Goal: Task Accomplishment & Management: Manage account settings

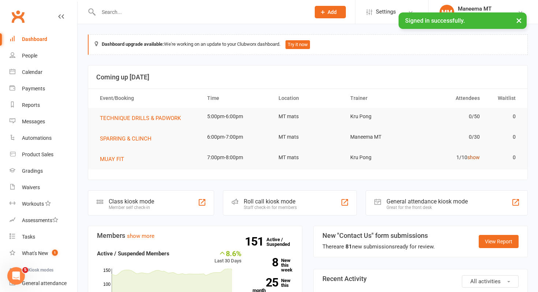
click at [468, 159] on link "show" at bounding box center [473, 157] width 12 height 6
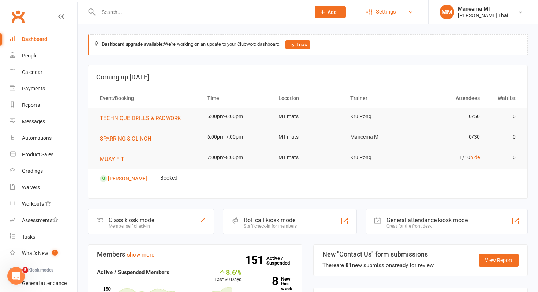
click at [385, 16] on span "Settings" at bounding box center [386, 12] width 20 height 16
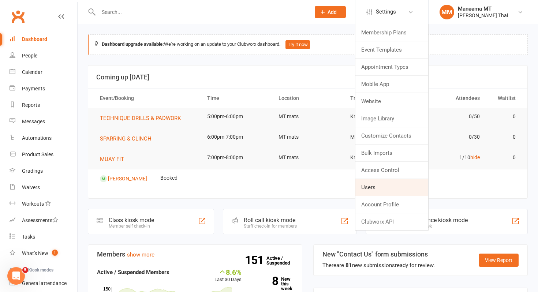
click at [379, 186] on link "Users" at bounding box center [391, 187] width 73 height 17
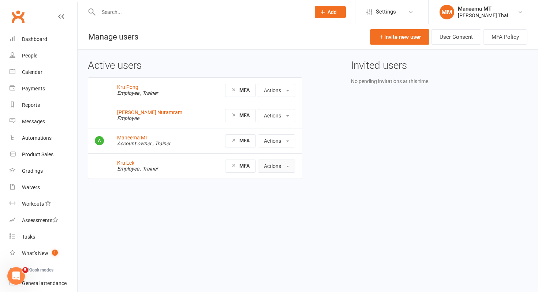
click at [280, 166] on button "Actions" at bounding box center [276, 165] width 38 height 13
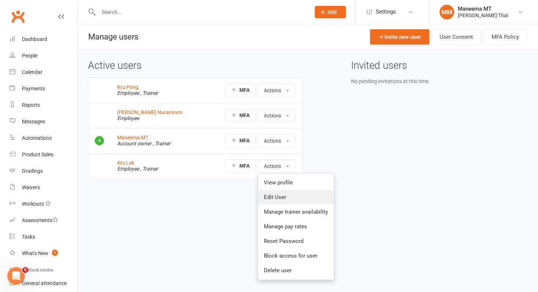
click at [279, 194] on link "Edit User" at bounding box center [296, 197] width 76 height 15
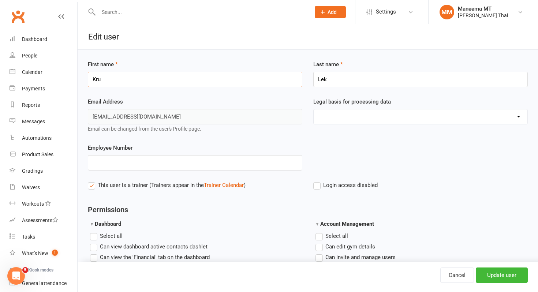
click at [184, 80] on input "Kru" at bounding box center [195, 79] width 214 height 15
type input "Coach"
type input "G"
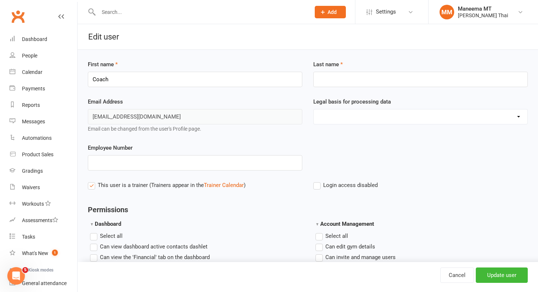
click at [125, 87] on div "First name Coach" at bounding box center [194, 78] width 225 height 37
click at [124, 83] on input "Coach" at bounding box center [195, 79] width 214 height 15
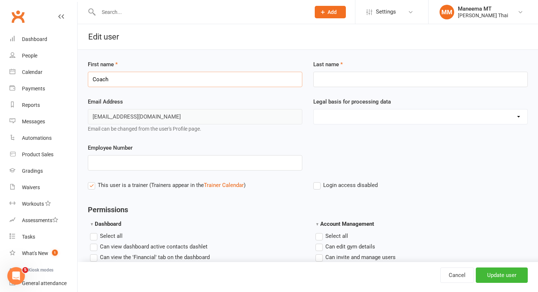
click at [124, 83] on input "Coach" at bounding box center [195, 79] width 214 height 15
type input "Gav"
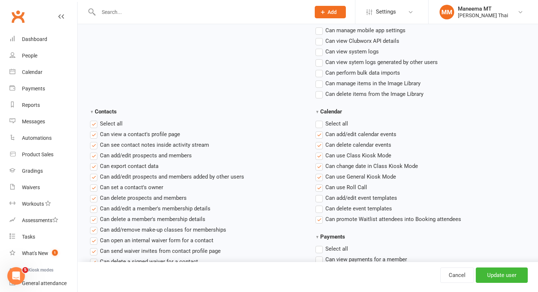
scroll to position [274, 0]
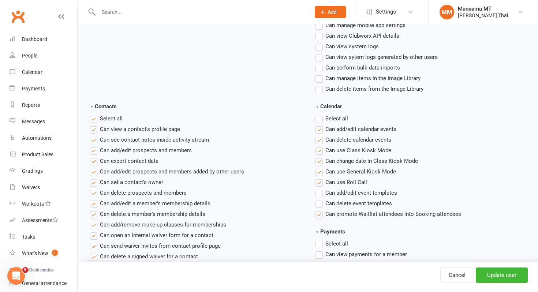
type input "Tu"
click at [113, 121] on span "Select all" at bounding box center [111, 118] width 23 height 8
click at [95, 114] on input "Contacts" at bounding box center [92, 114] width 5 height 0
click at [325, 118] on label "Select all" at bounding box center [331, 118] width 33 height 9
click at [320, 114] on input "Calendar" at bounding box center [317, 114] width 5 height 0
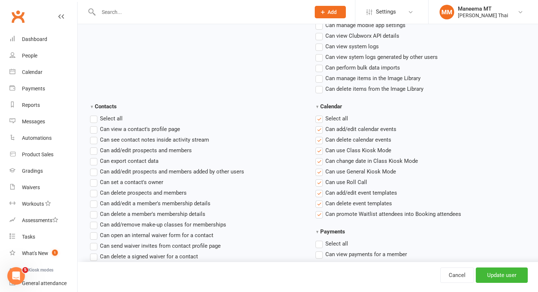
click at [325, 118] on label "Select all" at bounding box center [331, 118] width 33 height 9
click at [320, 114] on input "Calendar" at bounding box center [317, 114] width 5 height 0
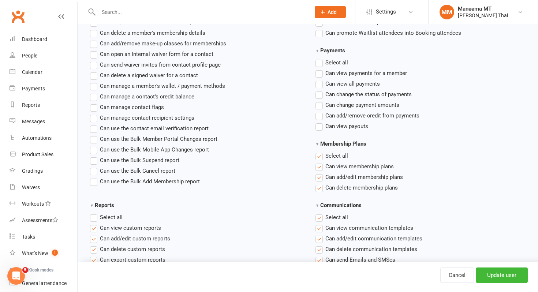
scroll to position [468, 0]
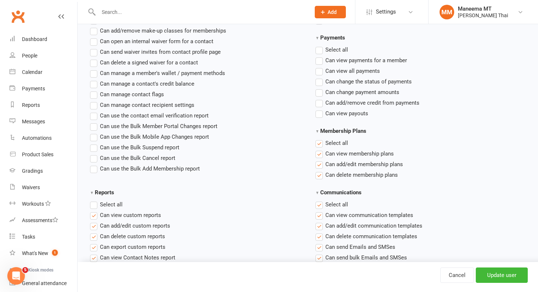
click at [324, 144] on label "Select all" at bounding box center [331, 143] width 33 height 9
click at [320, 139] on input "Membership Plans" at bounding box center [317, 139] width 5 height 0
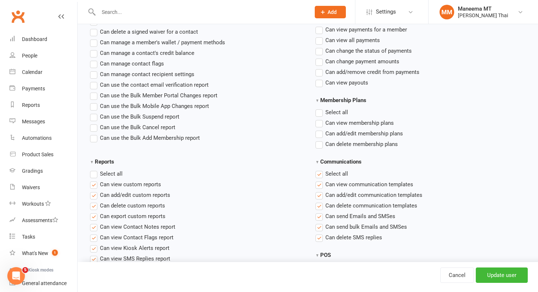
scroll to position [508, 0]
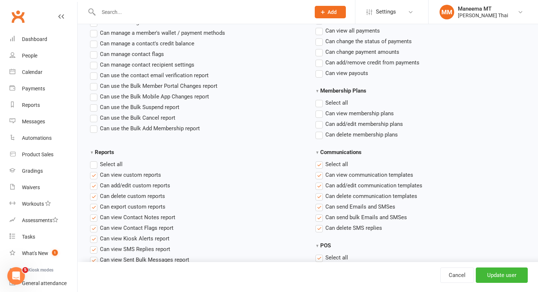
click at [324, 167] on label "Select all" at bounding box center [331, 164] width 33 height 9
click at [320, 160] on input "Communications" at bounding box center [317, 160] width 5 height 0
click at [116, 165] on span "Select all" at bounding box center [111, 164] width 23 height 8
click at [95, 160] on input "Reports" at bounding box center [92, 160] width 5 height 0
click at [116, 165] on span "Select all" at bounding box center [111, 164] width 23 height 8
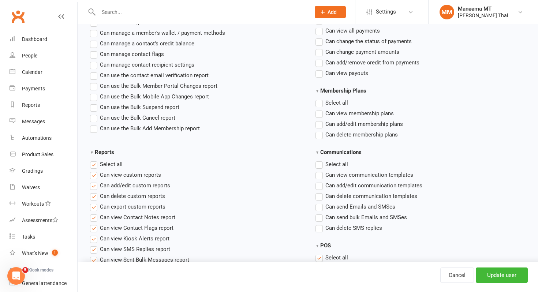
click at [95, 160] on input "Reports" at bounding box center [92, 160] width 5 height 0
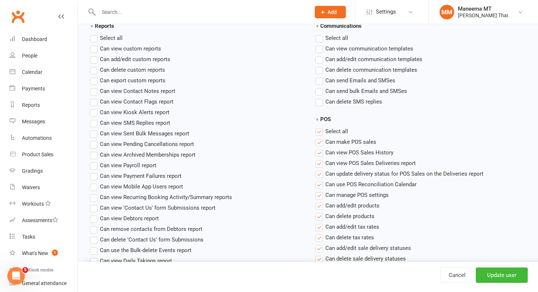
click at [325, 130] on span "Select all" at bounding box center [336, 131] width 23 height 8
click at [320, 127] on input "POS" at bounding box center [317, 127] width 5 height 0
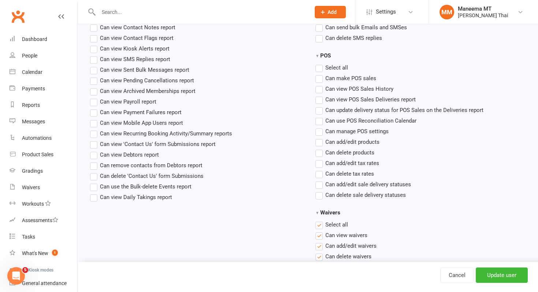
scroll to position [804, 0]
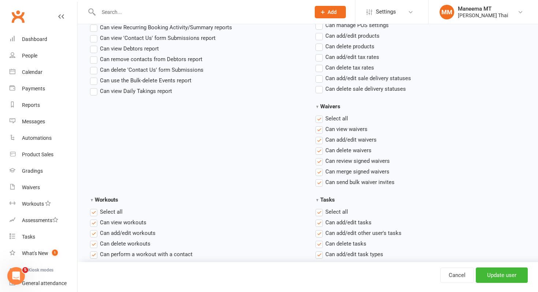
click at [326, 121] on span "Select all" at bounding box center [336, 118] width 23 height 8
click at [320, 114] on input "Waivers" at bounding box center [317, 114] width 5 height 0
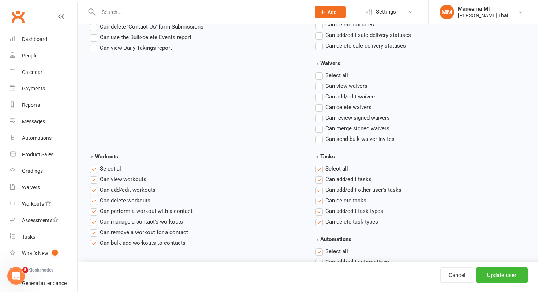
scroll to position [854, 0]
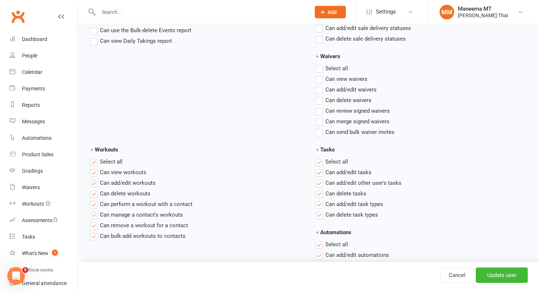
click at [324, 161] on label "Select all" at bounding box center [331, 161] width 33 height 9
click at [320, 157] on input "Tasks" at bounding box center [317, 157] width 5 height 0
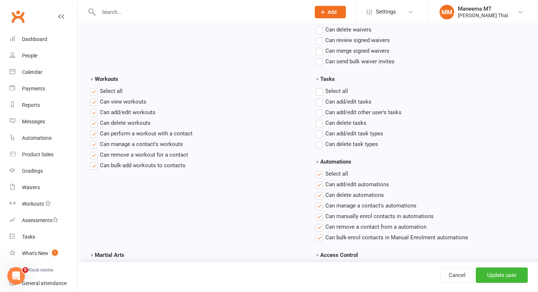
scroll to position [925, 0]
click at [324, 177] on label "Select all" at bounding box center [331, 173] width 33 height 9
click at [320, 169] on input "Automations" at bounding box center [317, 169] width 5 height 0
click at [114, 90] on span "Select all" at bounding box center [111, 90] width 23 height 8
click at [95, 86] on input "Workouts" at bounding box center [92, 86] width 5 height 0
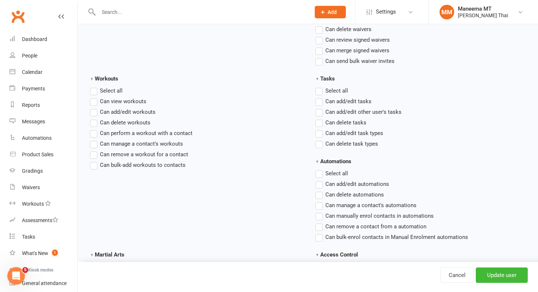
scroll to position [1105, 0]
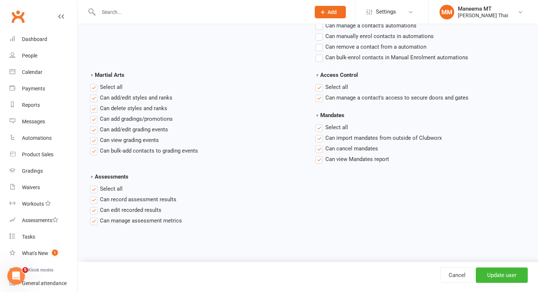
click at [331, 87] on span "Select all" at bounding box center [336, 87] width 23 height 8
click at [320, 83] on input "Access Control" at bounding box center [317, 83] width 5 height 0
click at [331, 124] on span "Select all" at bounding box center [336, 127] width 23 height 8
click at [320, 123] on input "Mandates" at bounding box center [317, 123] width 5 height 0
click at [116, 85] on span "Select all" at bounding box center [111, 87] width 23 height 8
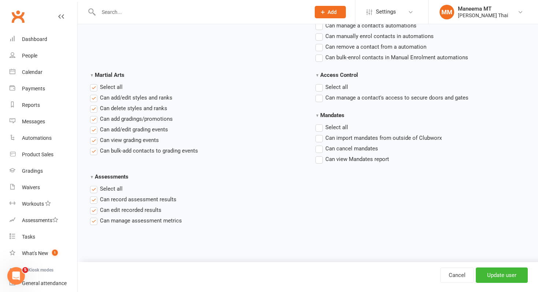
click at [95, 83] on input "Martial Arts" at bounding box center [92, 83] width 5 height 0
click at [119, 190] on span "Select all" at bounding box center [111, 188] width 23 height 8
click at [95, 184] on input "Assessments" at bounding box center [92, 184] width 5 height 0
click at [508, 278] on input "Update user" at bounding box center [501, 274] width 52 height 15
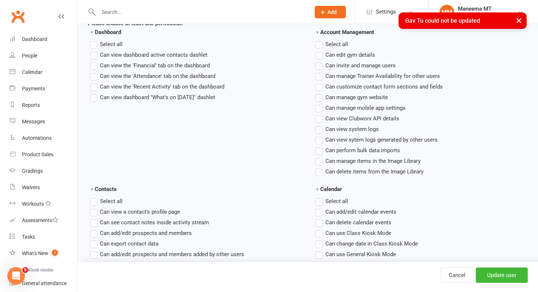
scroll to position [201, 0]
click at [323, 232] on label"] "Can use Class Kiosk Mode" at bounding box center [353, 232] width 76 height 9
click at [320, 228] on input "Can use Class Kiosk Mode" at bounding box center [317, 228] width 5 height 0
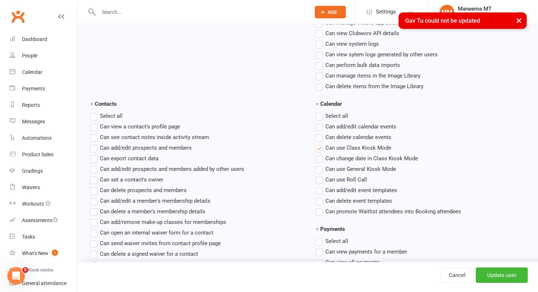
scroll to position [310, 0]
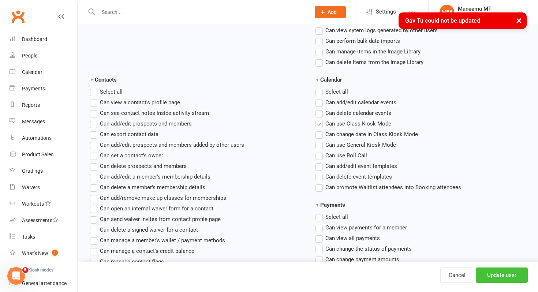
click at [506, 273] on input "Update user" at bounding box center [501, 274] width 52 height 15
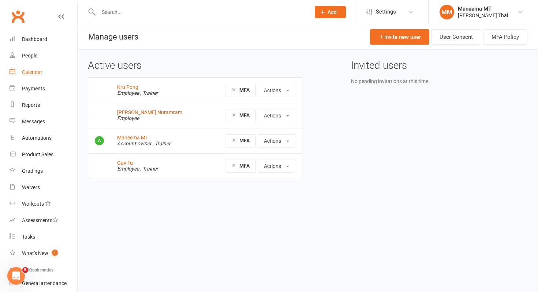
click at [43, 70] on link "Calendar" at bounding box center [44, 72] width 68 height 16
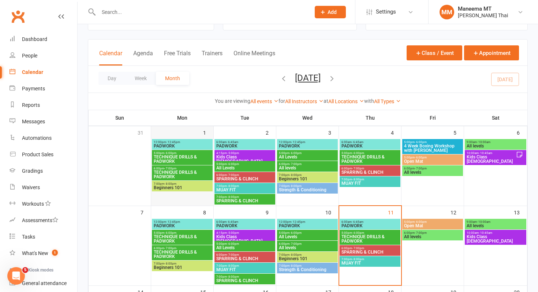
scroll to position [39, 0]
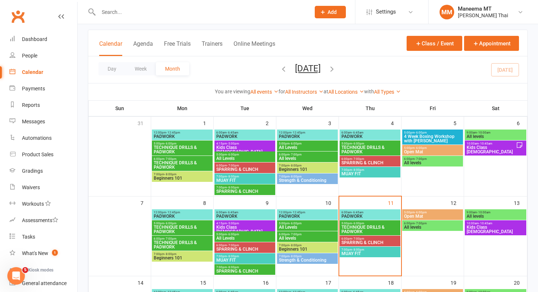
click at [291, 180] on span "Strength & Conditioning" at bounding box center [307, 180] width 58 height 4
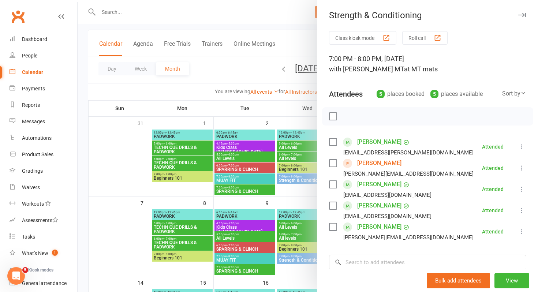
click at [298, 196] on div at bounding box center [308, 146] width 460 height 292
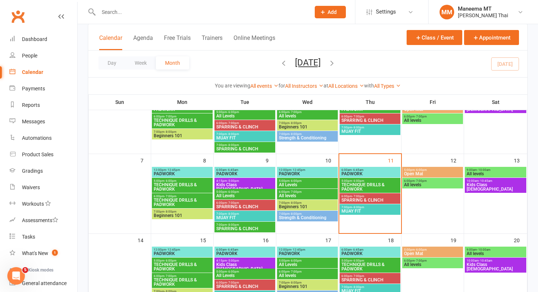
scroll to position [139, 0]
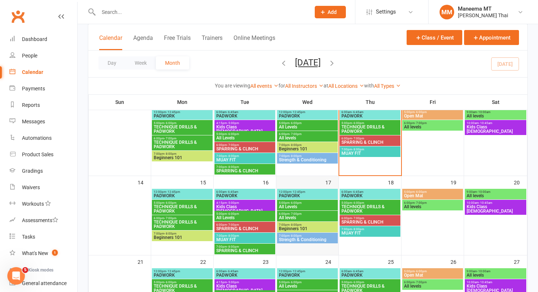
click at [299, 244] on div at bounding box center [307, 222] width 61 height 66
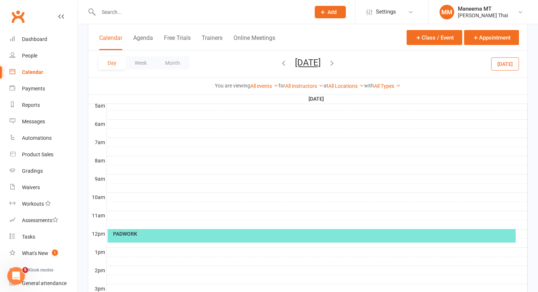
scroll to position [317, 0]
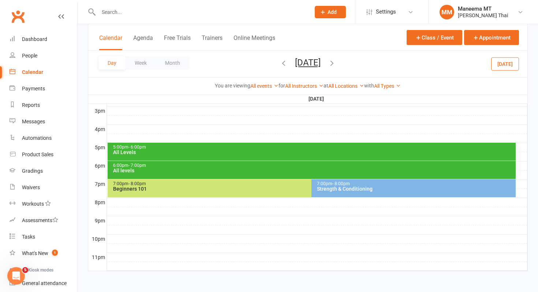
click at [332, 193] on div "7:00pm - 8:00pm Strength & Conditioning" at bounding box center [413, 188] width 204 height 18
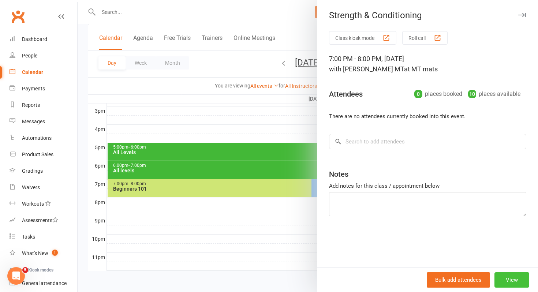
click at [506, 277] on button "View" at bounding box center [511, 279] width 35 height 15
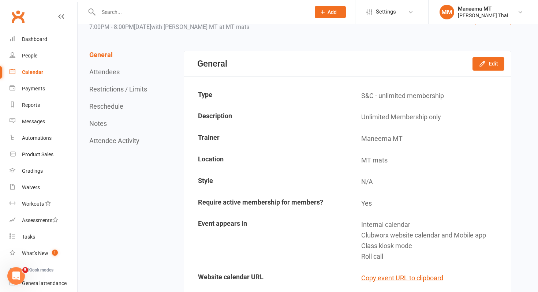
scroll to position [53, 0]
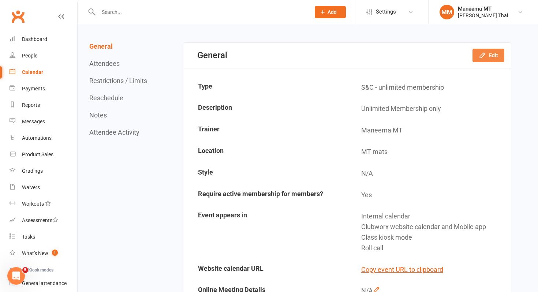
click at [481, 57] on icon "button" at bounding box center [481, 55] width 5 height 5
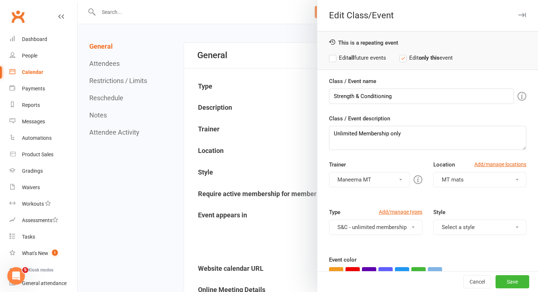
click at [388, 180] on button "Maneema MT" at bounding box center [369, 179] width 80 height 15
click at [366, 212] on link "Maneema MT" at bounding box center [369, 211] width 80 height 15
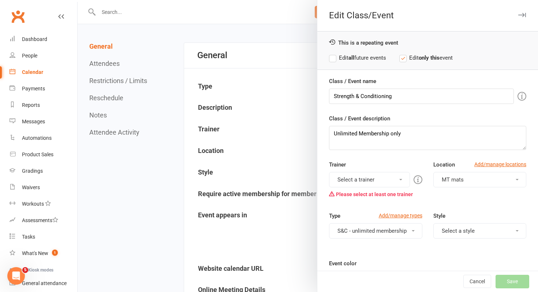
click at [372, 182] on button "Select a trainer" at bounding box center [369, 179] width 80 height 15
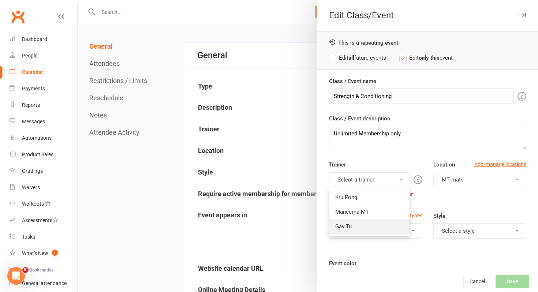
click at [362, 226] on link "Gav Tu" at bounding box center [369, 226] width 80 height 15
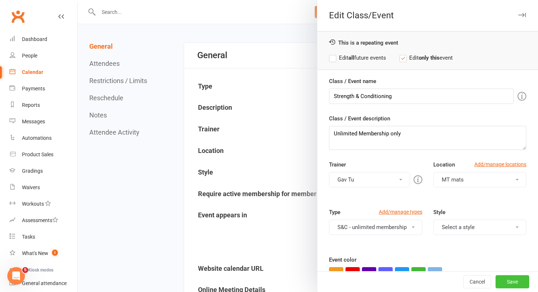
click at [513, 282] on button "Save" at bounding box center [512, 281] width 34 height 13
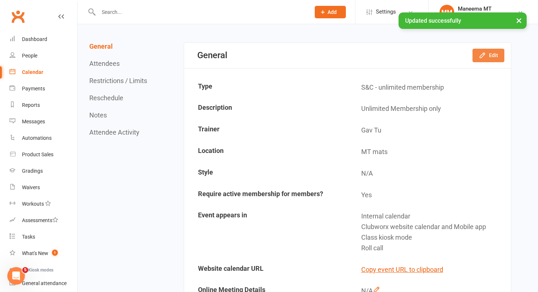
click at [475, 60] on button "Edit" at bounding box center [488, 55] width 32 height 13
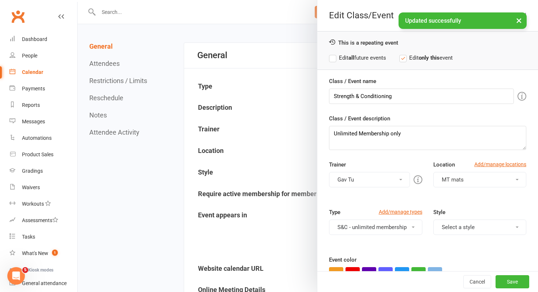
click at [373, 56] on label "Edit all future events" at bounding box center [357, 57] width 57 height 9
click at [370, 181] on button "Gav Tu" at bounding box center [369, 179] width 80 height 15
click at [356, 223] on link "Gav Tu" at bounding box center [369, 226] width 80 height 15
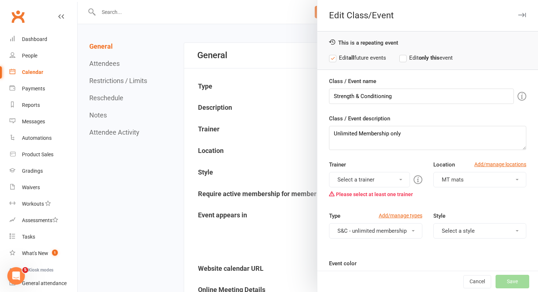
click at [361, 180] on button "Select a trainer" at bounding box center [369, 179] width 80 height 15
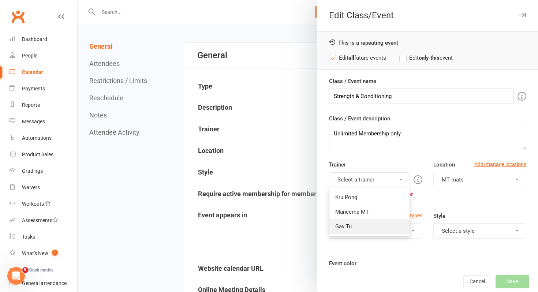
click at [354, 227] on link "Gav Tu" at bounding box center [369, 226] width 80 height 15
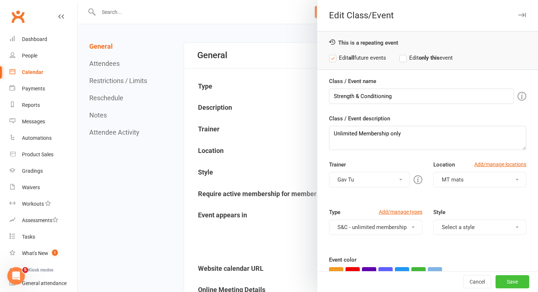
click at [502, 281] on button "Save" at bounding box center [512, 281] width 34 height 13
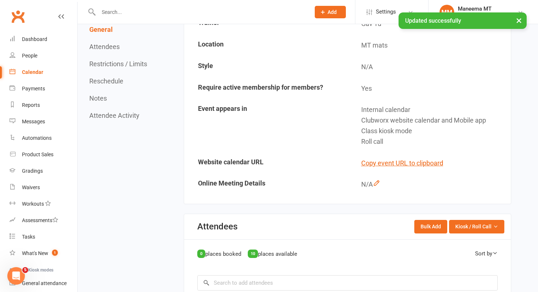
scroll to position [240, 0]
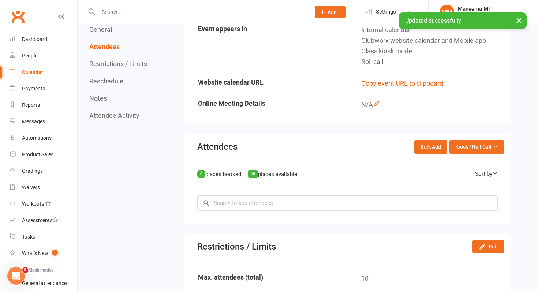
click at [31, 71] on div "Calendar" at bounding box center [32, 72] width 21 height 6
